Goal: Task Accomplishment & Management: Use online tool/utility

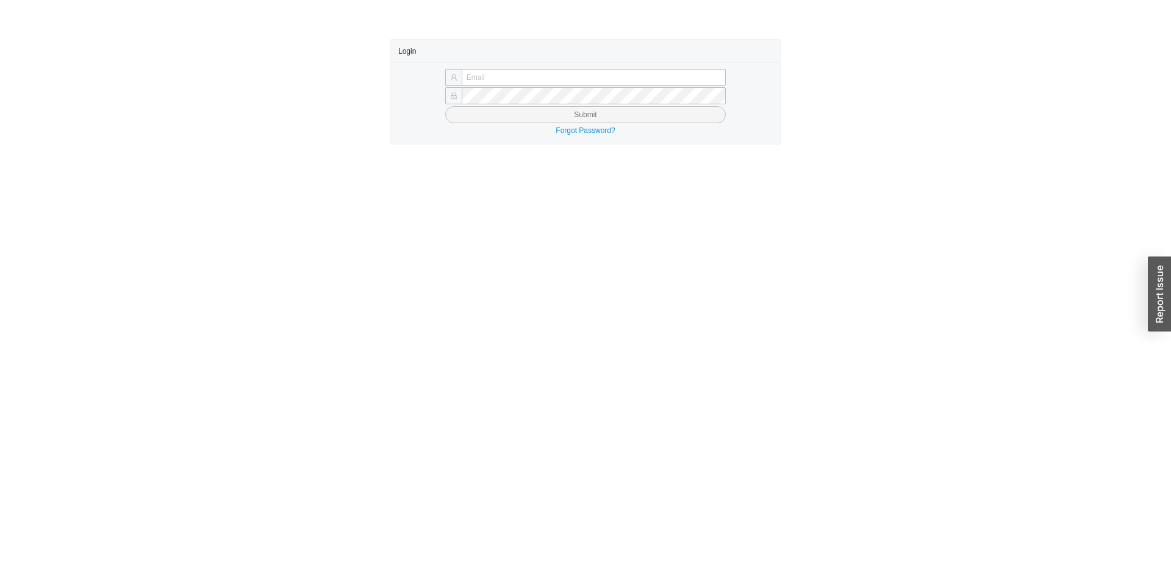
type input "[EMAIL_ADDRESS][DOMAIN_NAME]"
click at [547, 118] on button "Submit" at bounding box center [585, 114] width 281 height 17
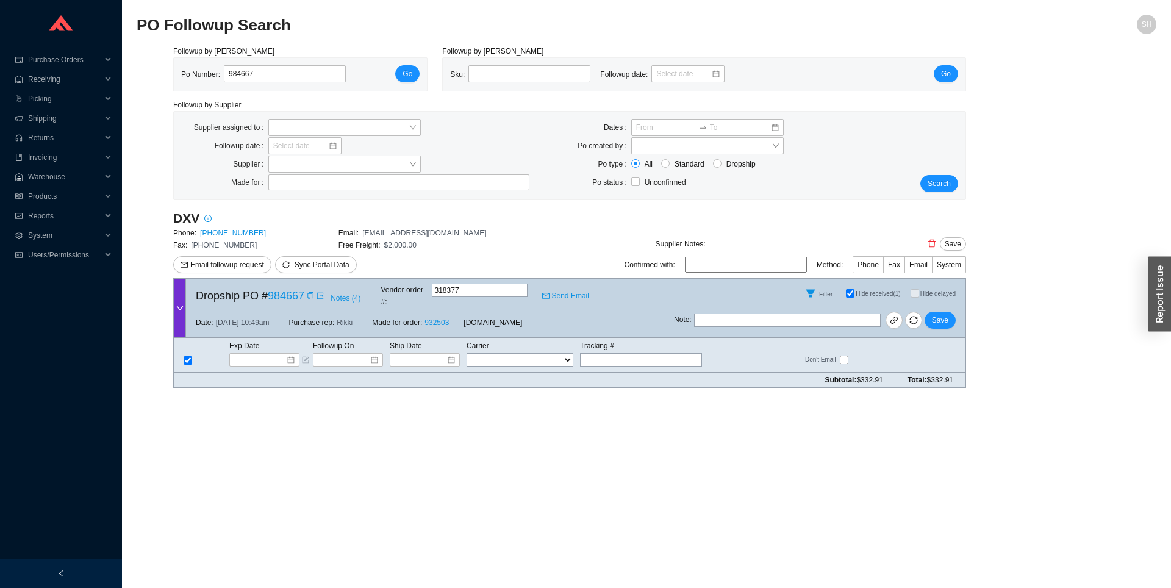
click at [856, 292] on span "Hide received (1)" at bounding box center [878, 293] width 45 height 7
click at [847, 292] on input "Hide received (1)" at bounding box center [850, 293] width 9 height 9
checkbox input "false"
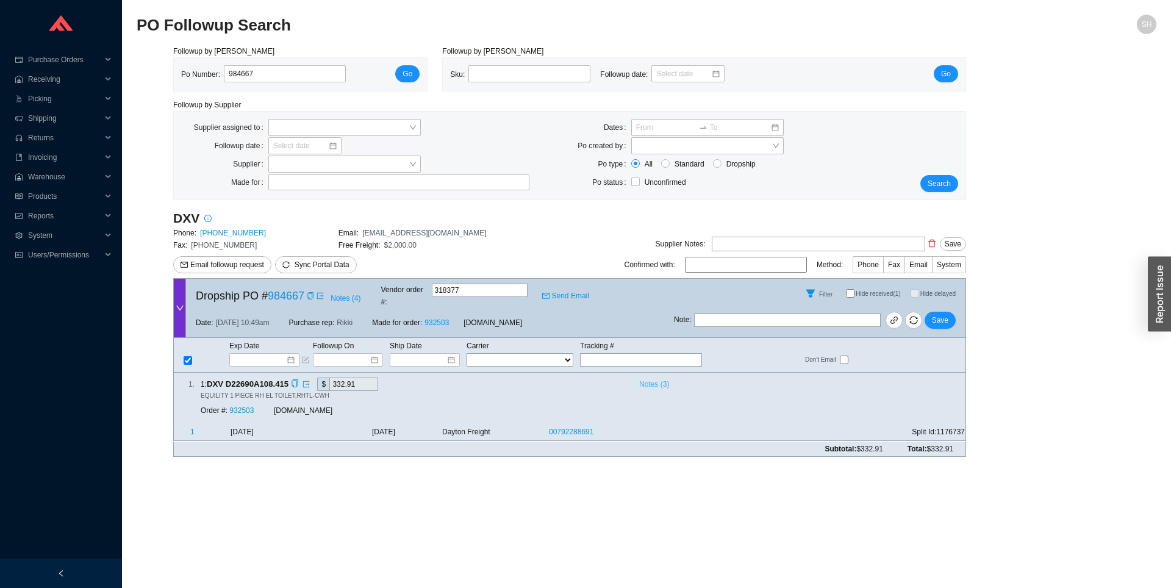
click at [650, 378] on span "Notes ( 3 )" at bounding box center [654, 384] width 30 height 12
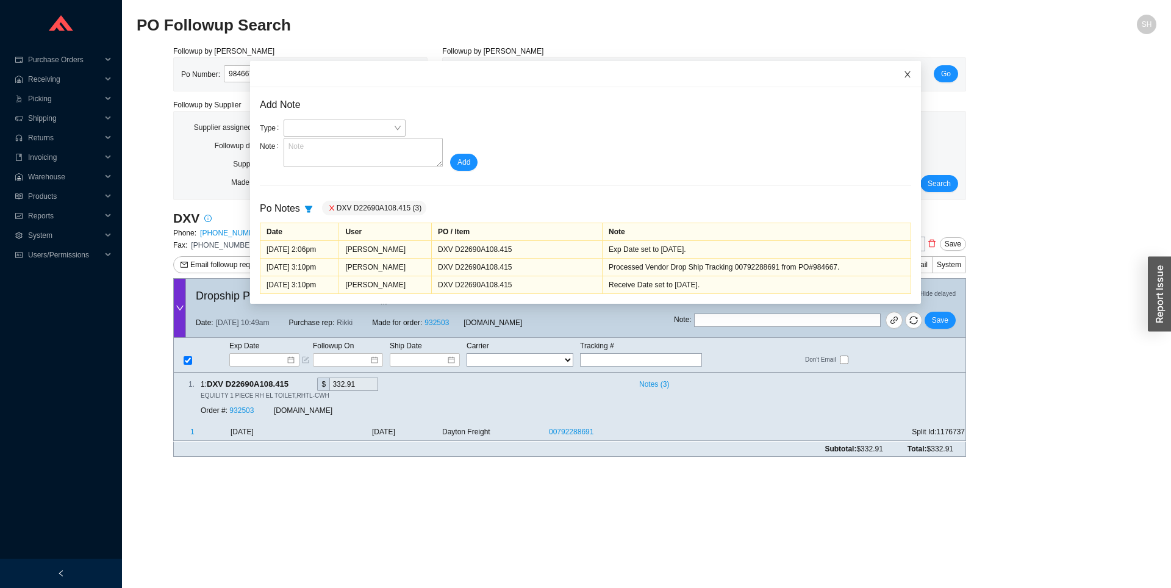
click at [903, 74] on icon "close" at bounding box center [907, 74] width 9 height 9
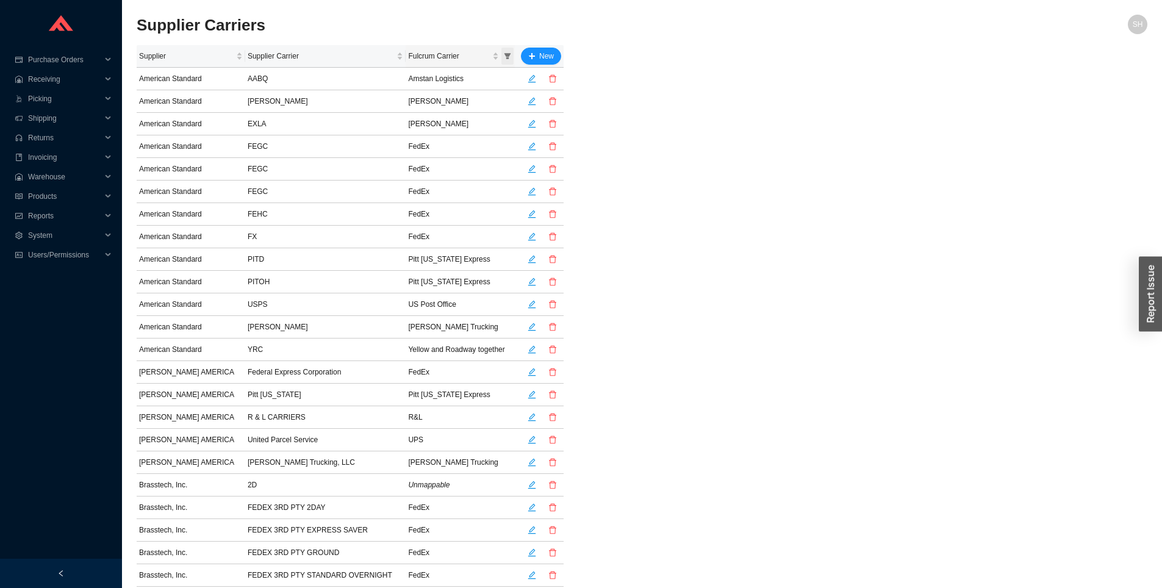
click at [505, 61] on span "Fulcrum Carrier sortable" at bounding box center [507, 56] width 12 height 17
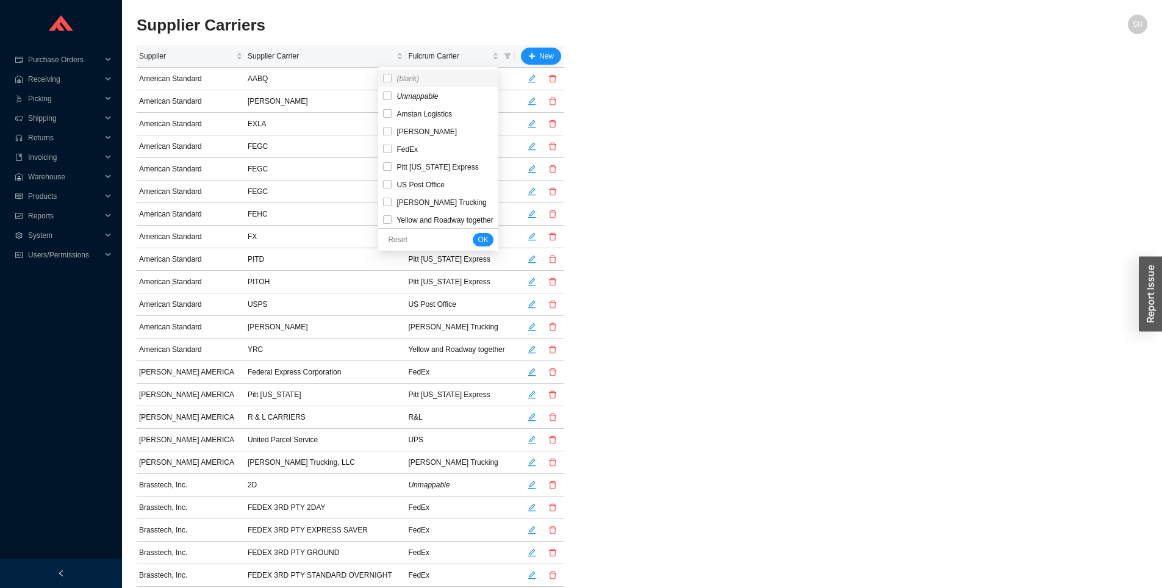
click at [418, 74] on span "(blank)" at bounding box center [408, 78] width 23 height 9
checkbox input "true"
click at [498, 245] on div "Reset OK" at bounding box center [438, 239] width 120 height 23
click at [493, 242] on button "OK" at bounding box center [483, 239] width 20 height 13
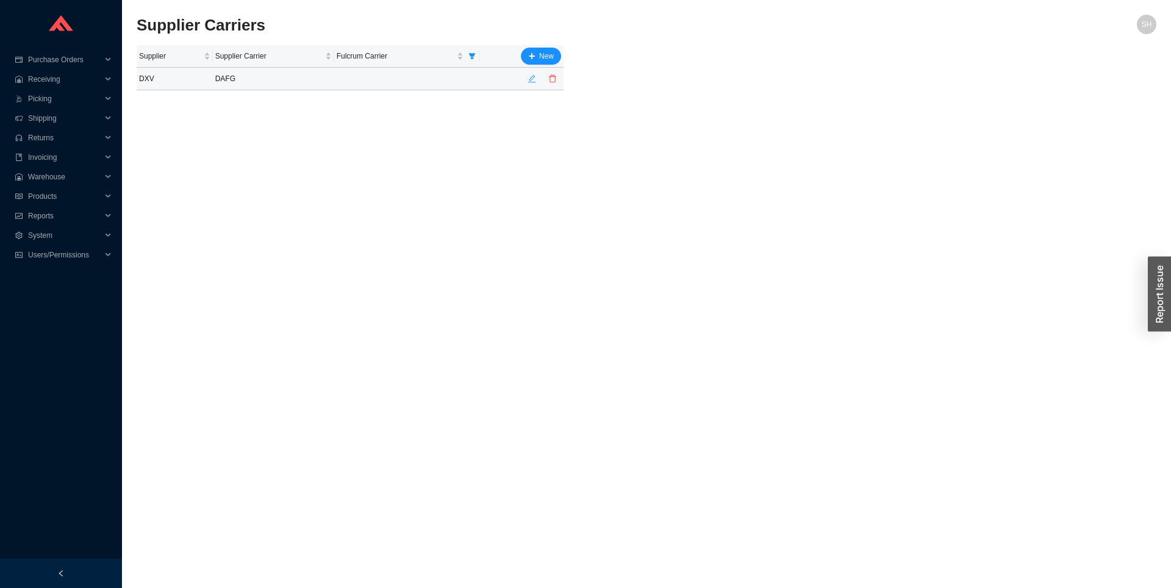
click at [534, 80] on icon "edit" at bounding box center [532, 78] width 9 height 9
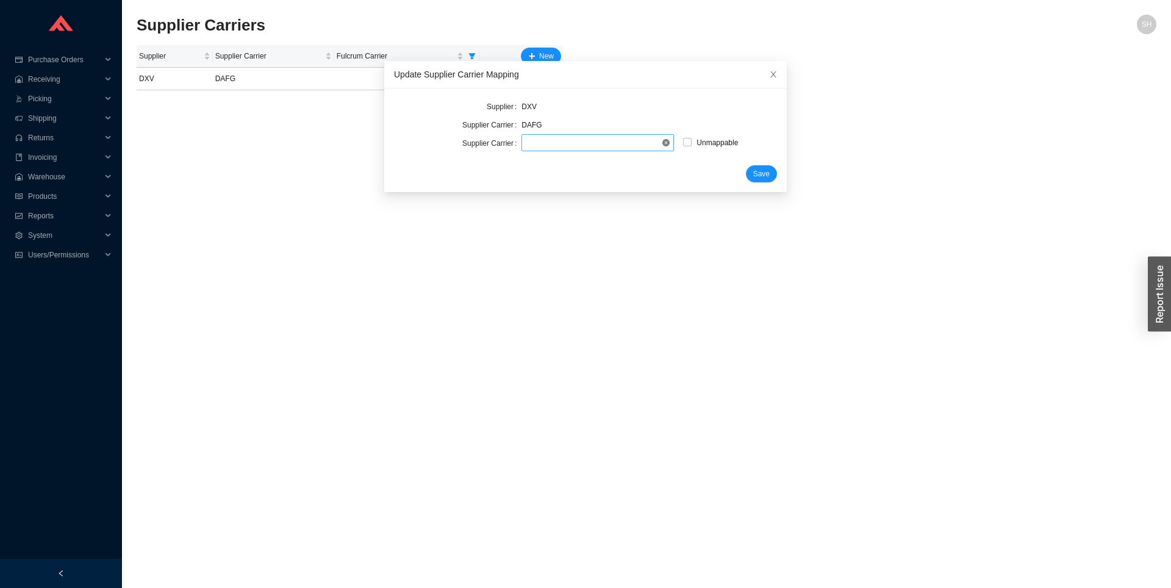
click at [561, 138] on span at bounding box center [597, 143] width 143 height 16
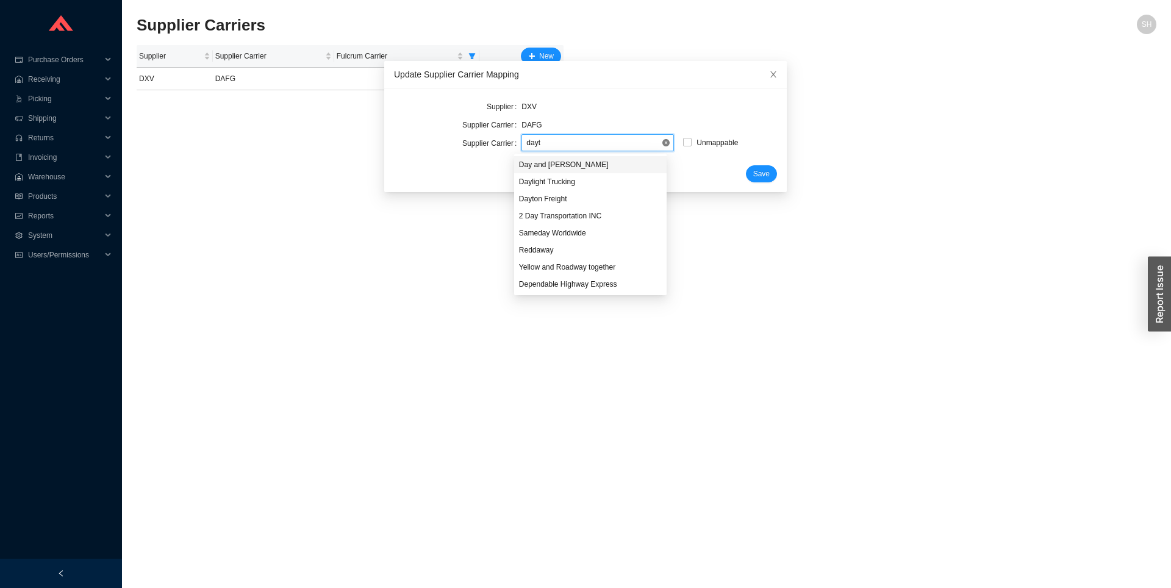
type input "dayto"
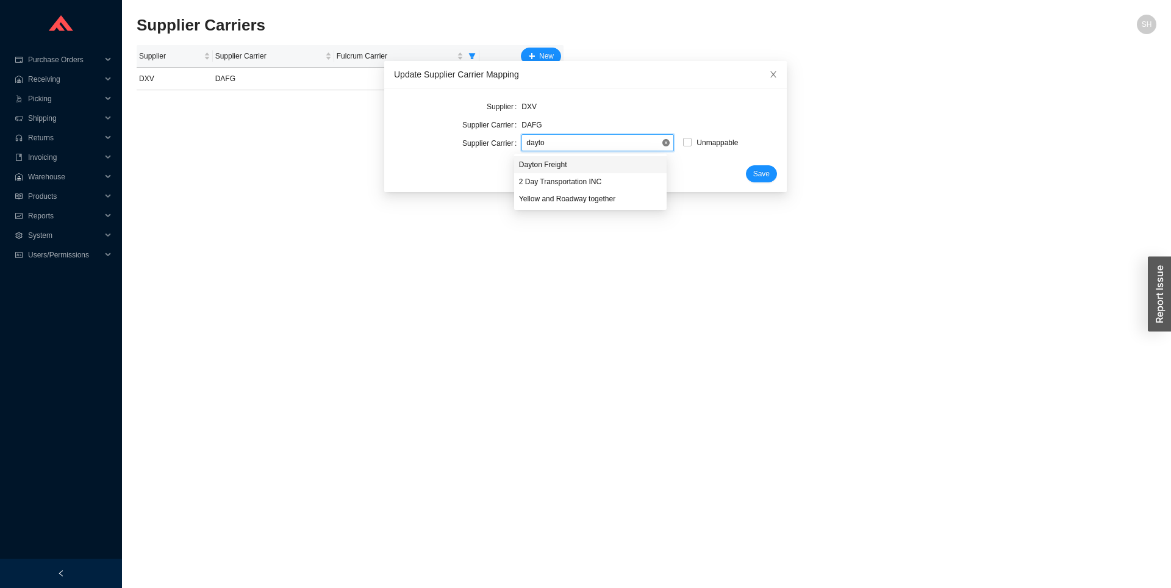
click at [576, 158] on div "Dayton Freight" at bounding box center [590, 164] width 153 height 17
click at [753, 178] on span "Save" at bounding box center [761, 174] width 16 height 12
